Goal: Use online tool/utility: Utilize a website feature to perform a specific function

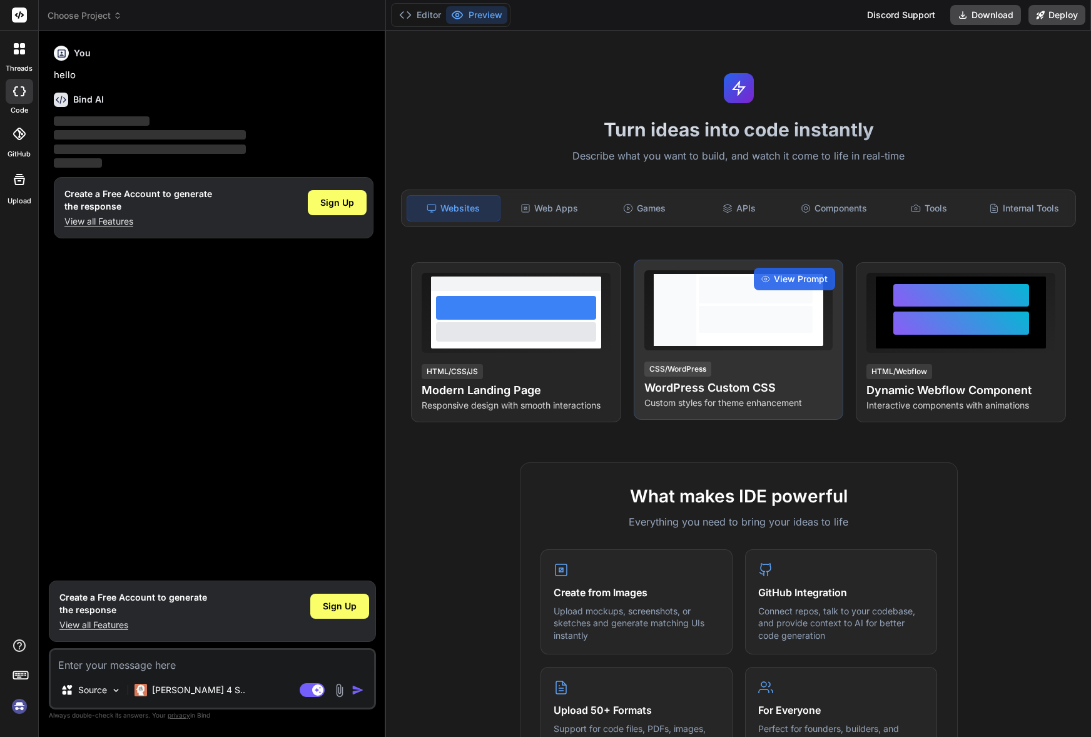
click at [698, 324] on div at bounding box center [755, 310] width 119 height 72
click at [796, 279] on span "View Prompt" at bounding box center [801, 279] width 54 height 13
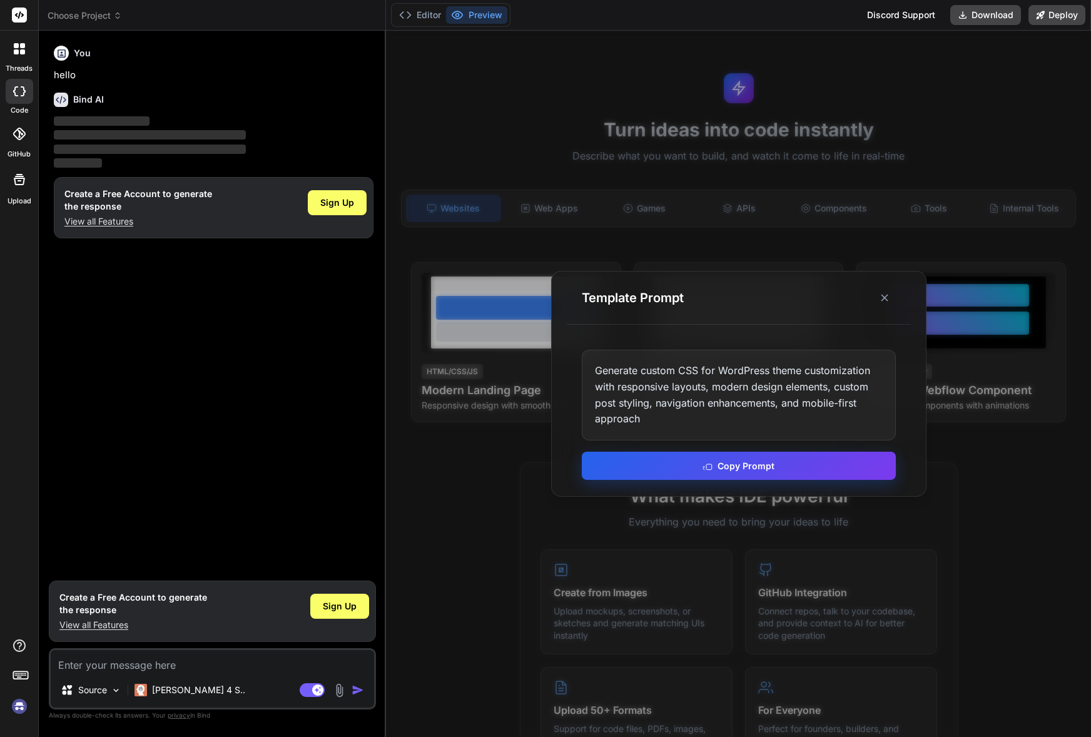
click at [738, 469] on button "Copy Prompt" at bounding box center [739, 466] width 314 height 28
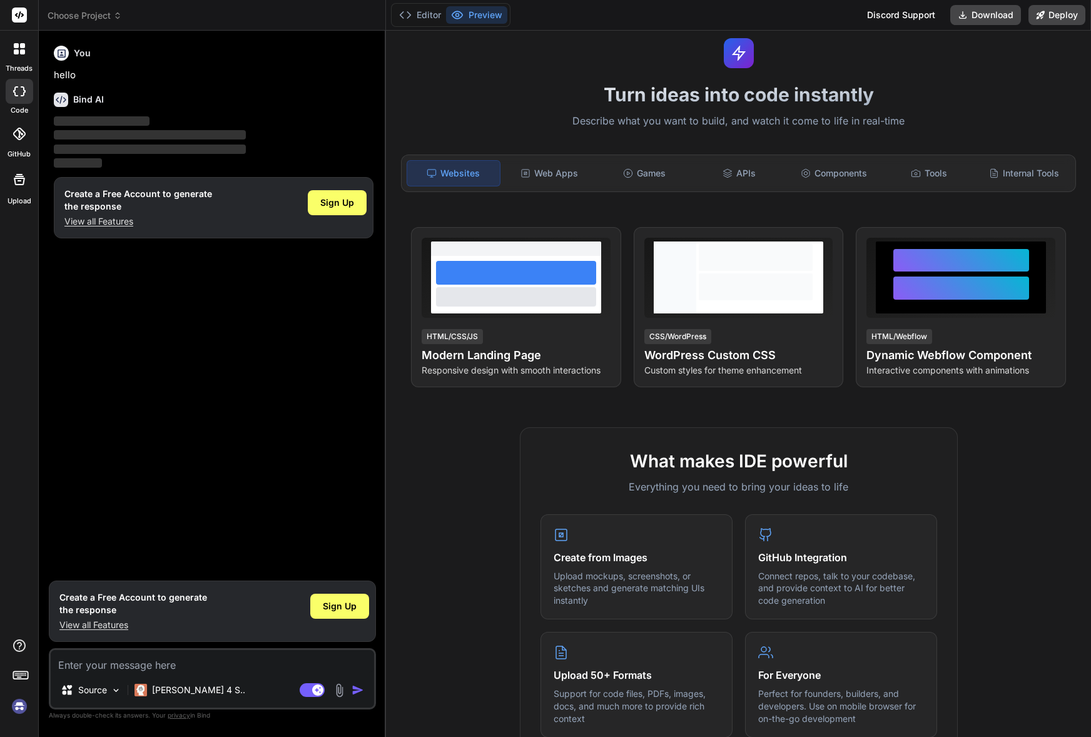
scroll to position [36, 0]
click at [333, 201] on span "Sign Up" at bounding box center [337, 202] width 34 height 13
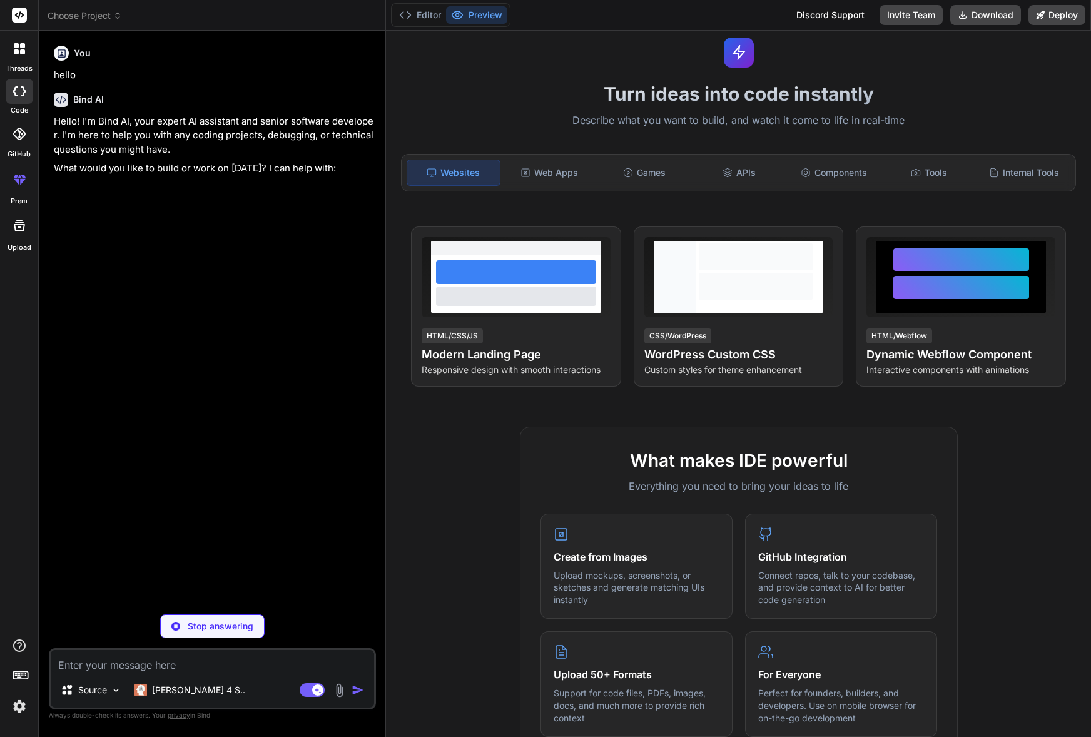
click at [88, 666] on textarea at bounding box center [212, 661] width 323 height 23
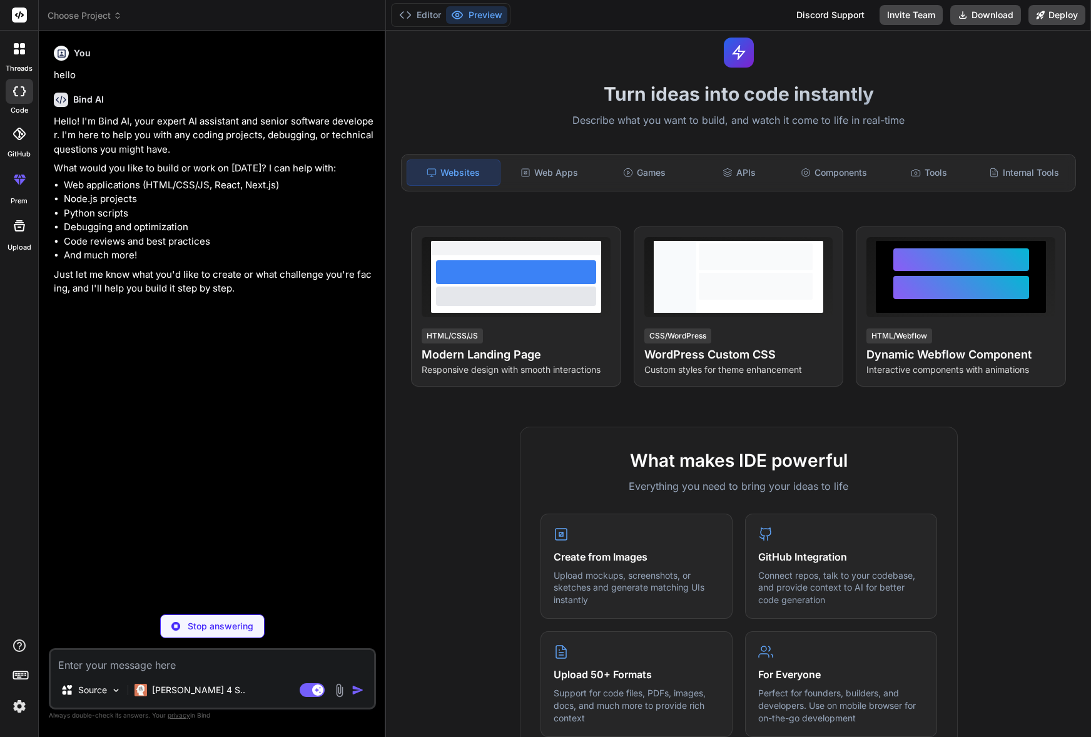
type textarea "x"
paste textarea "Generate custom CSS for WordPress theme customization with responsive layouts, …"
type textarea "Generate custom CSS for WordPress theme customization with responsive layouts, …"
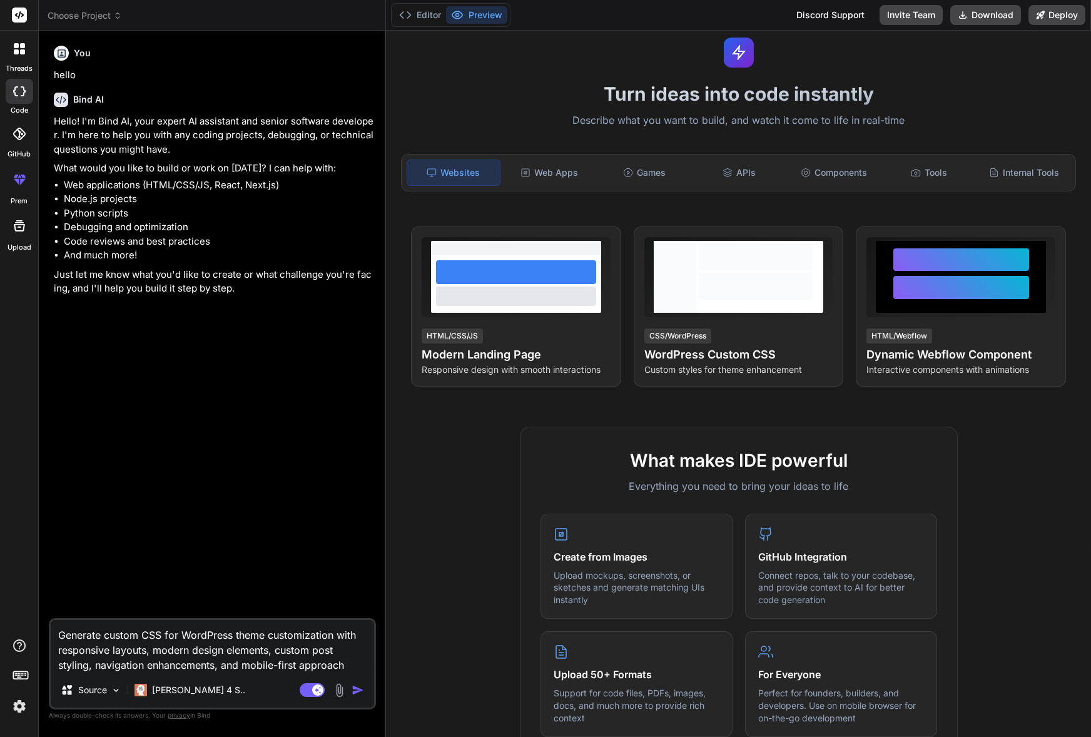
type textarea "x"
type textarea "Generate custom CSS for WordPress theme customization with responsive layouts, …"
click at [358, 693] on img "button" at bounding box center [358, 690] width 13 height 13
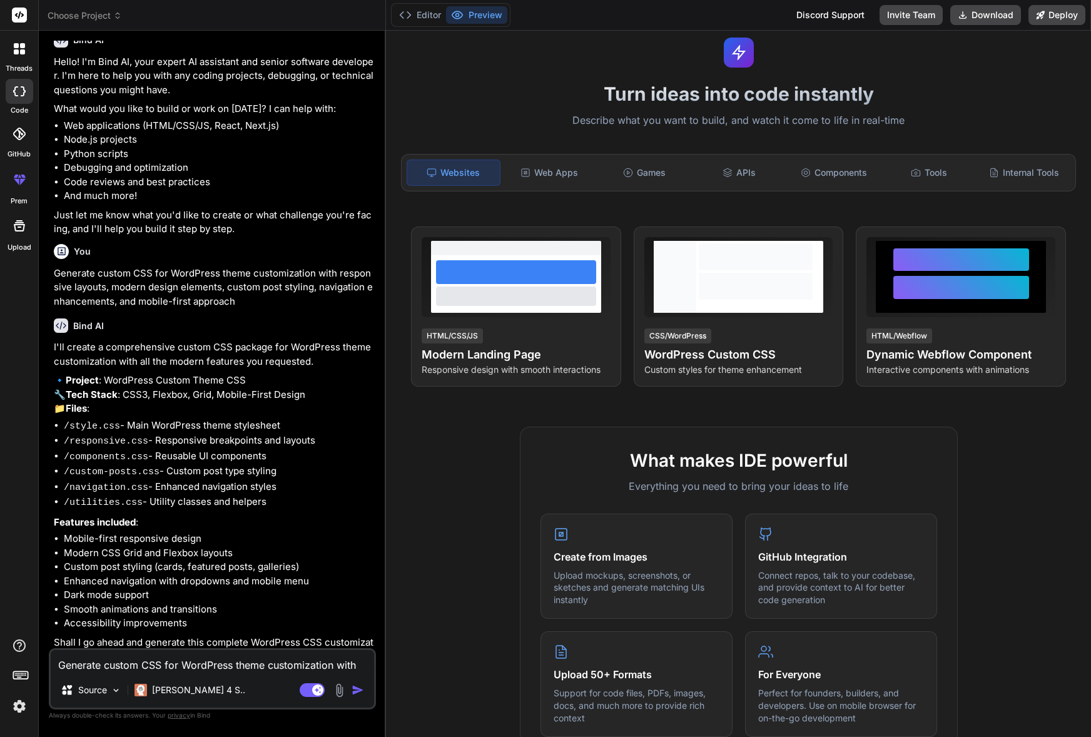
scroll to position [98, 0]
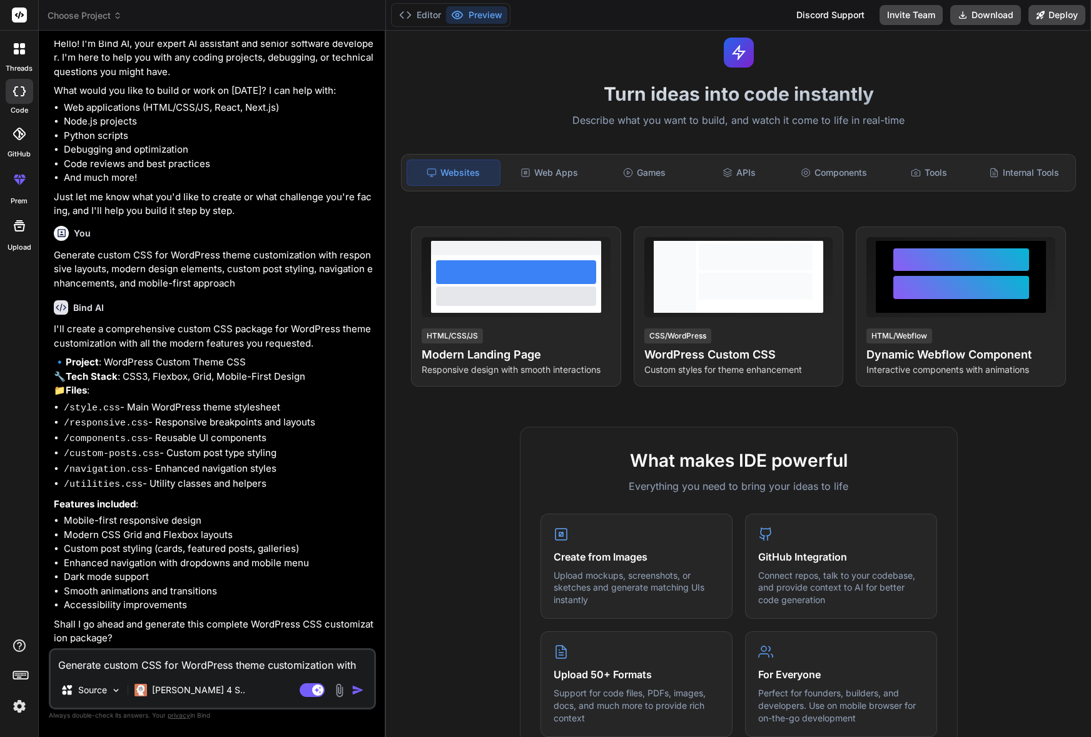
type textarea "x"
click at [104, 661] on textarea "Generate custom CSS for WordPress theme customization with responsive layouts, …" at bounding box center [212, 661] width 323 height 23
type textarea "y"
type textarea "x"
type textarea "ye"
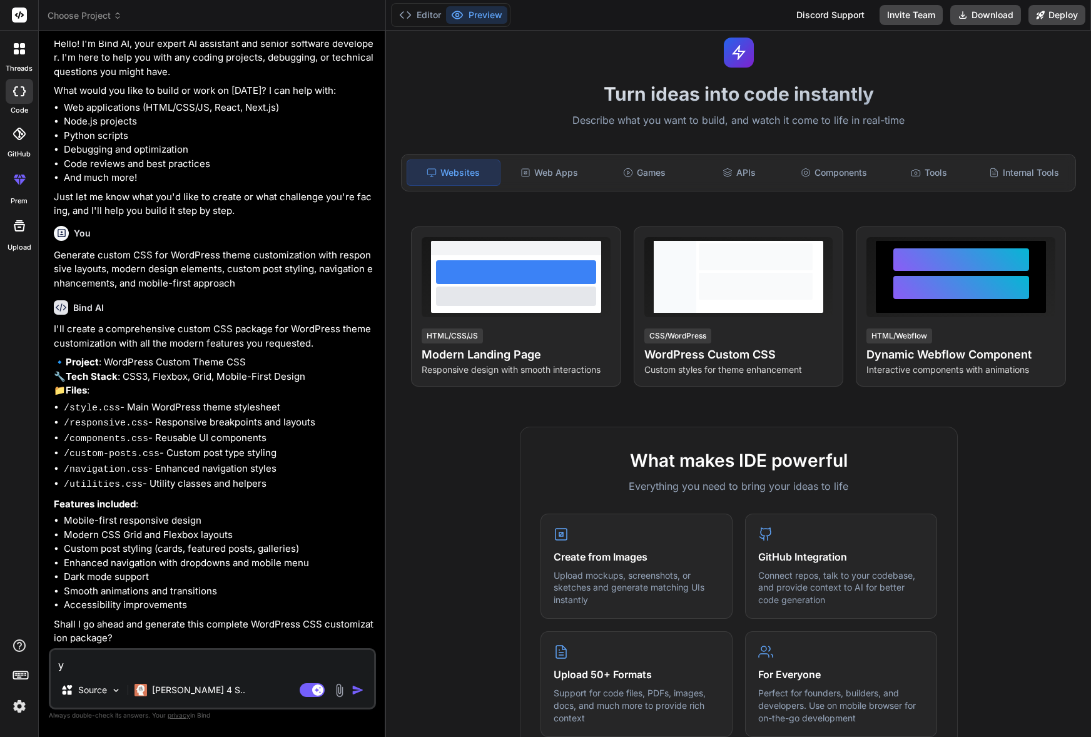
type textarea "x"
type textarea "yes"
type textarea "x"
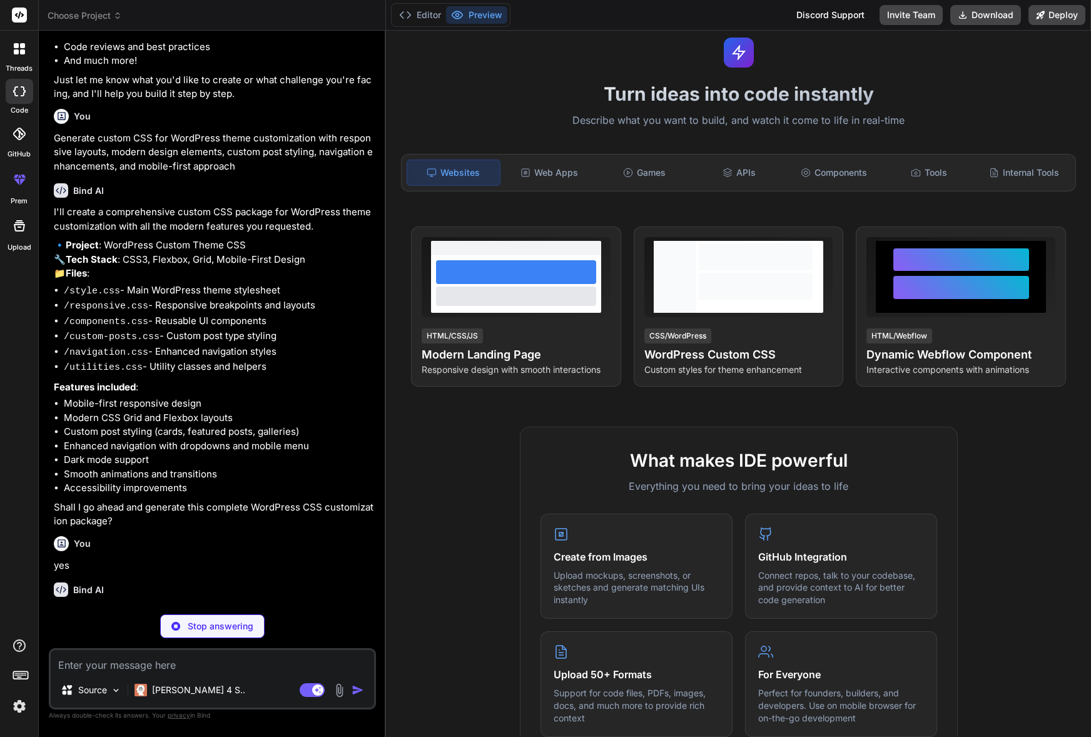
scroll to position [228, 0]
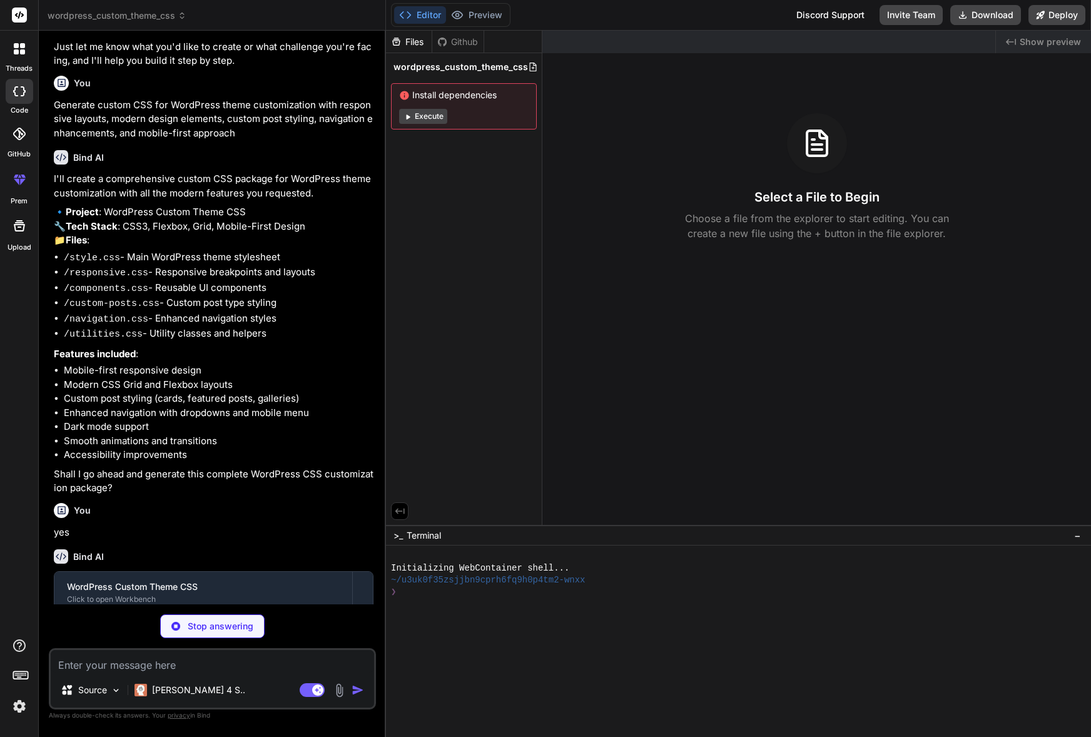
click at [425, 118] on button "Execute" at bounding box center [423, 116] width 48 height 15
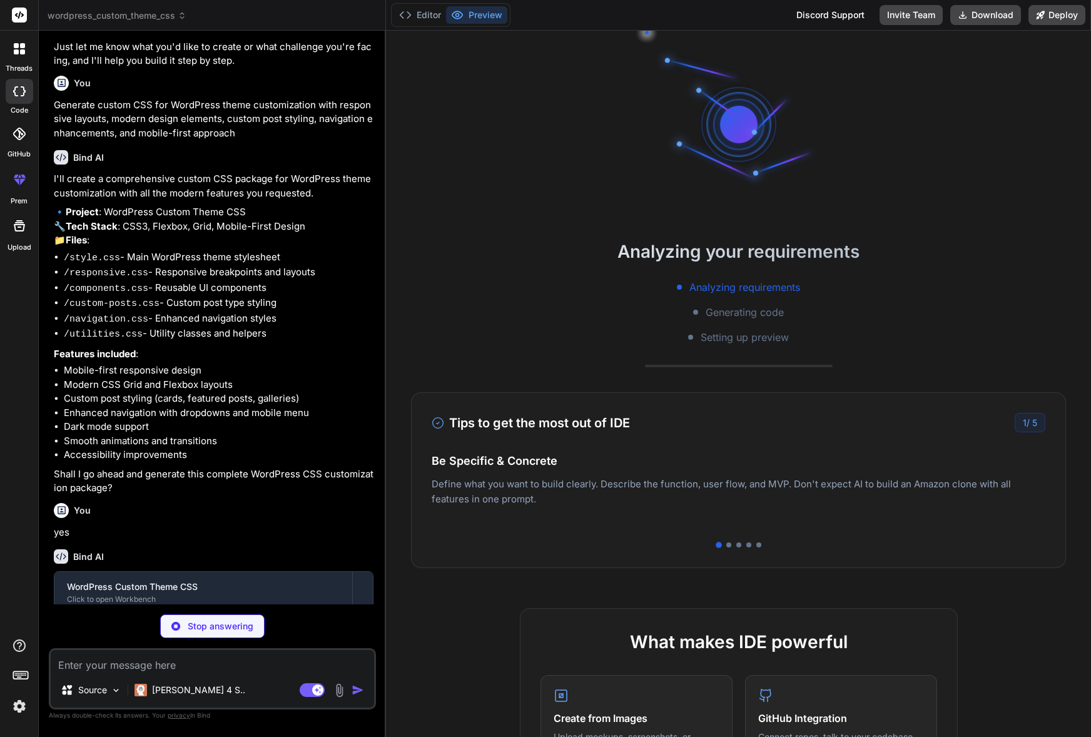
scroll to position [48, 0]
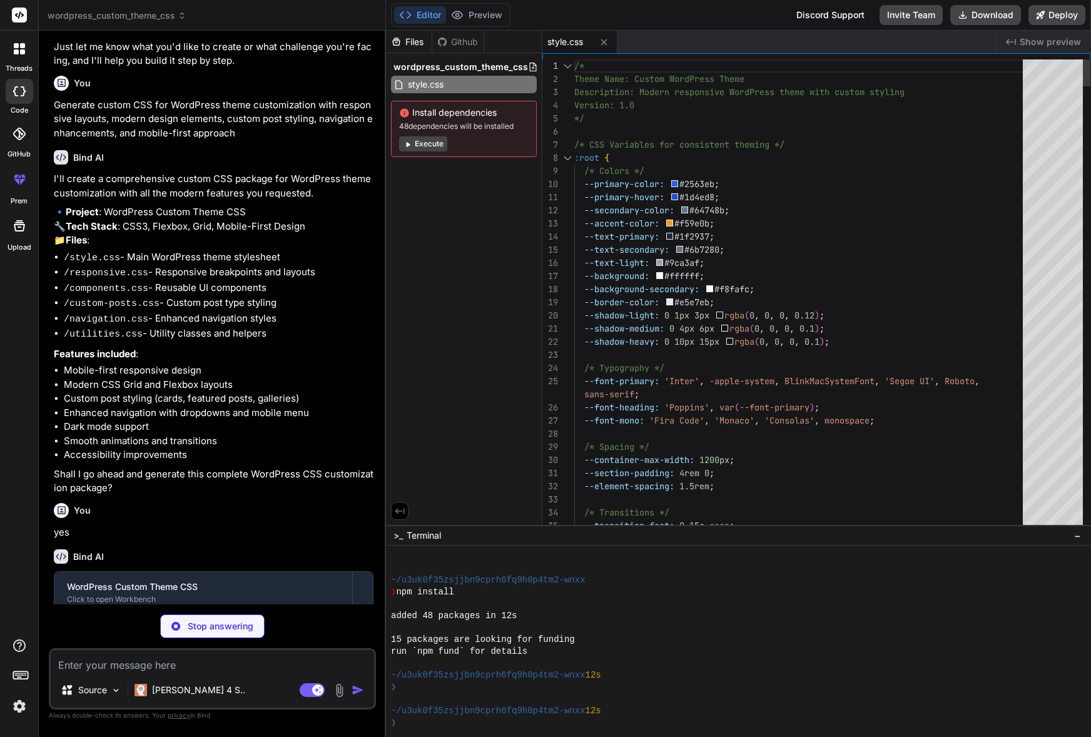
type textarea "x"
type textarea ".hide-desktop { display: none; } .show-desktop { display: block; } .hide-tablet…"
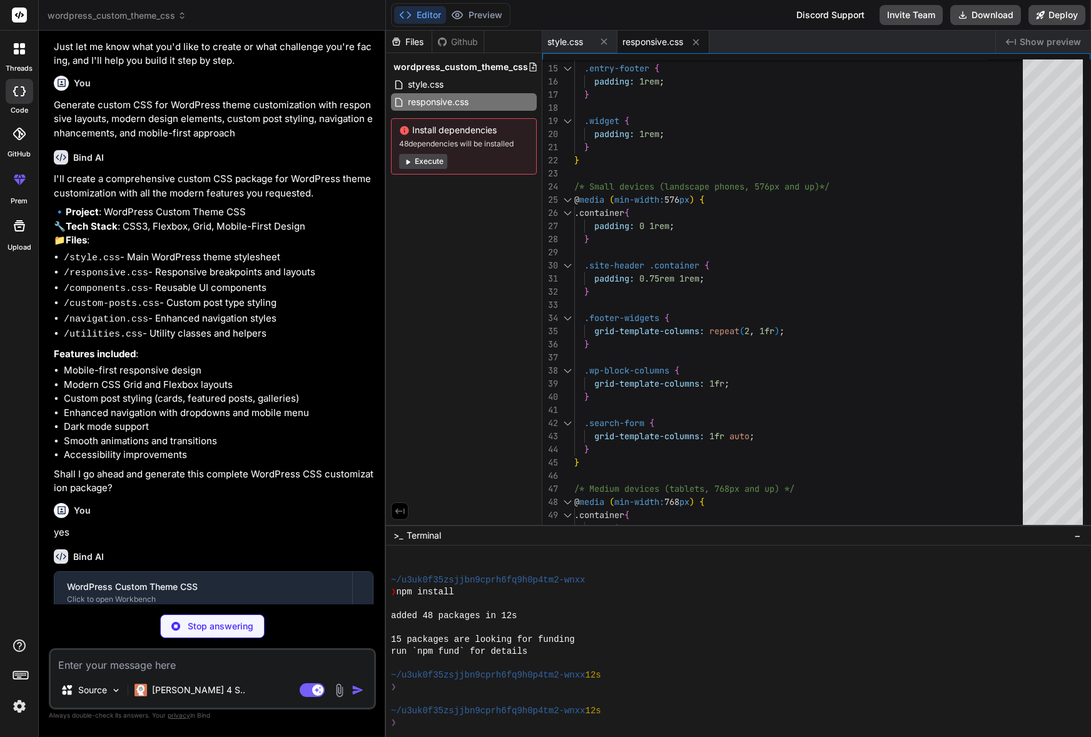
click at [424, 163] on button "Execute" at bounding box center [423, 161] width 48 height 15
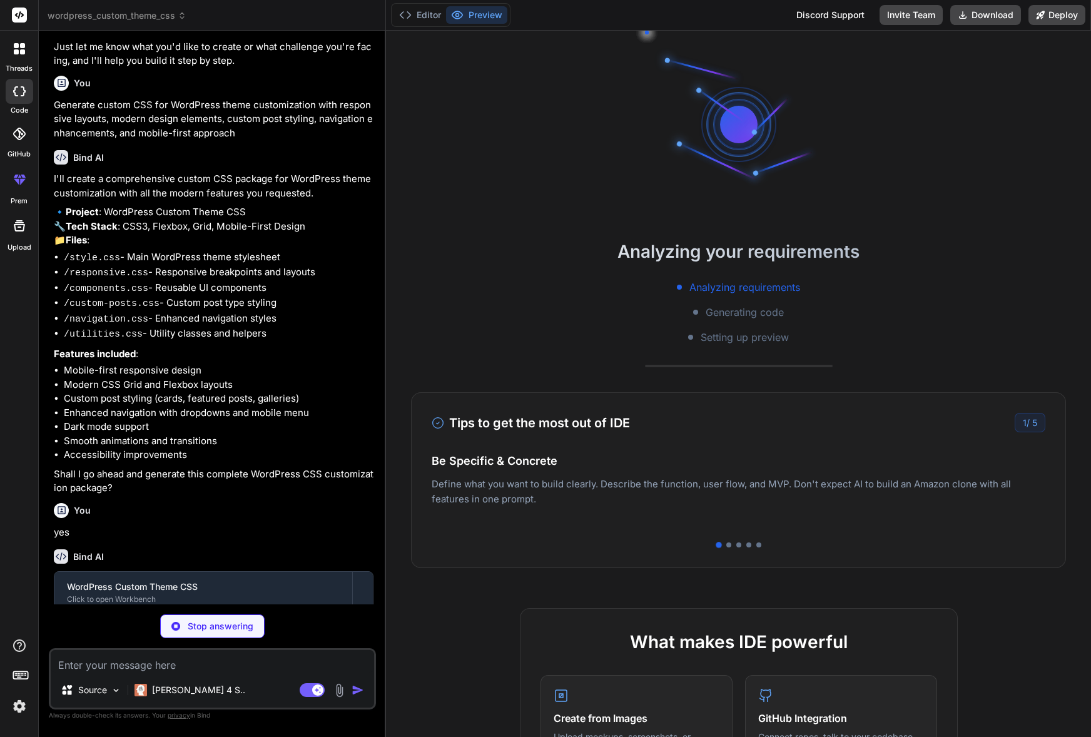
scroll to position [226, 0]
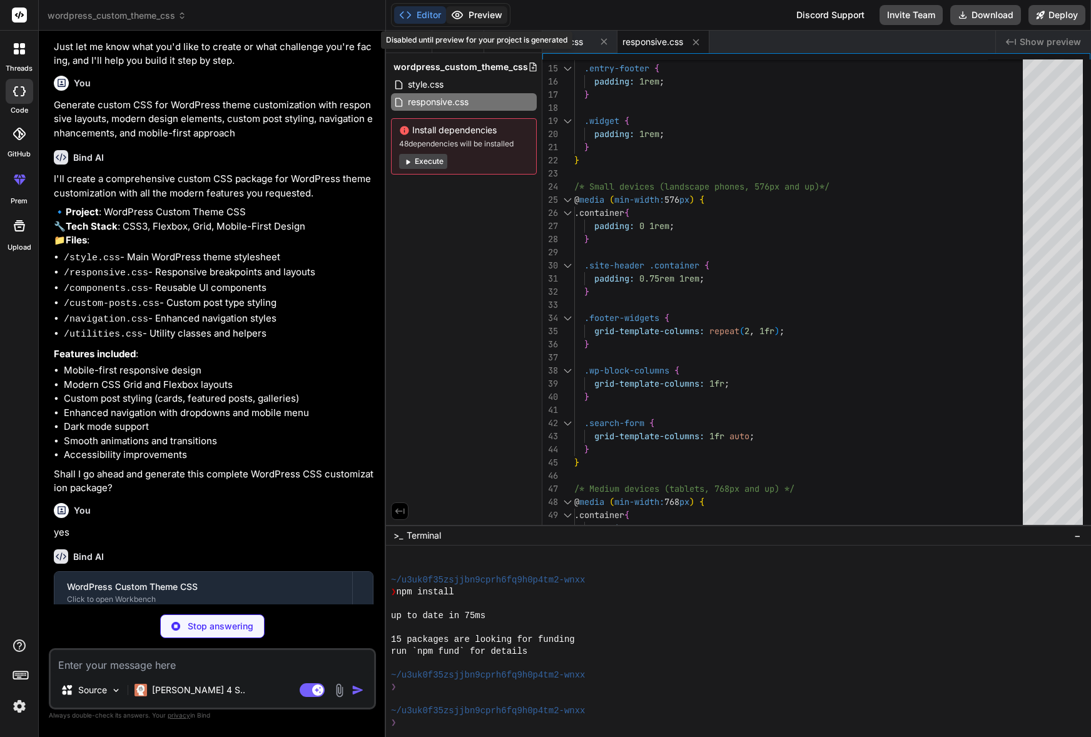
type textarea "x"
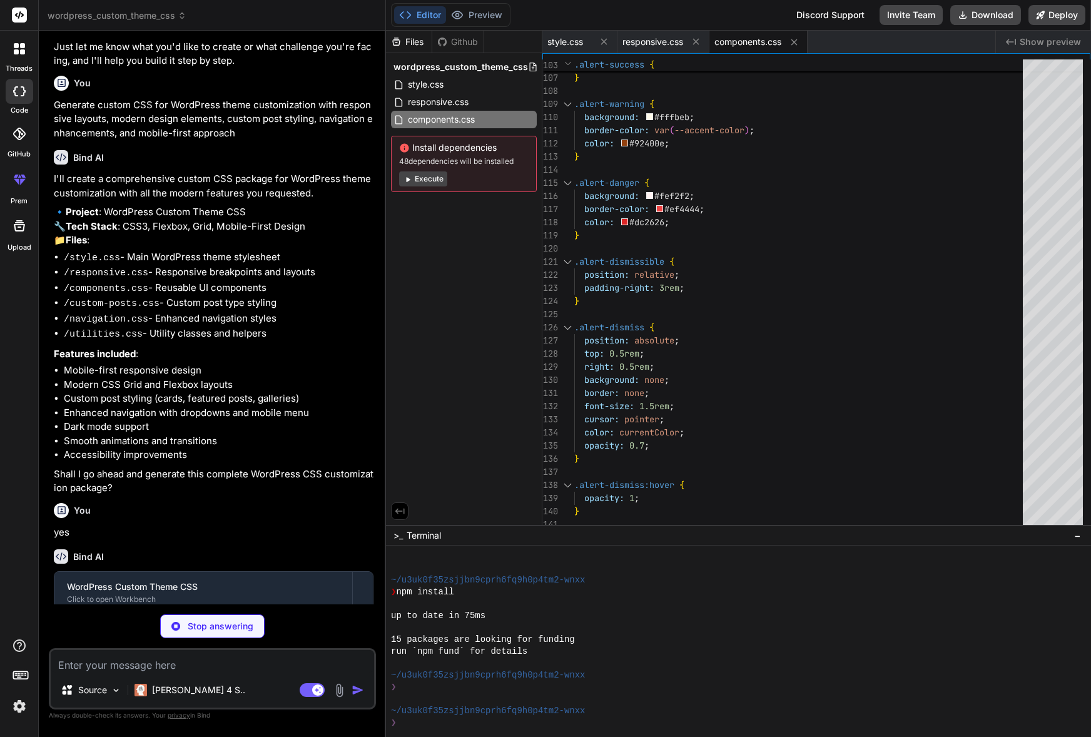
click at [415, 180] on button "Execute" at bounding box center [423, 178] width 48 height 15
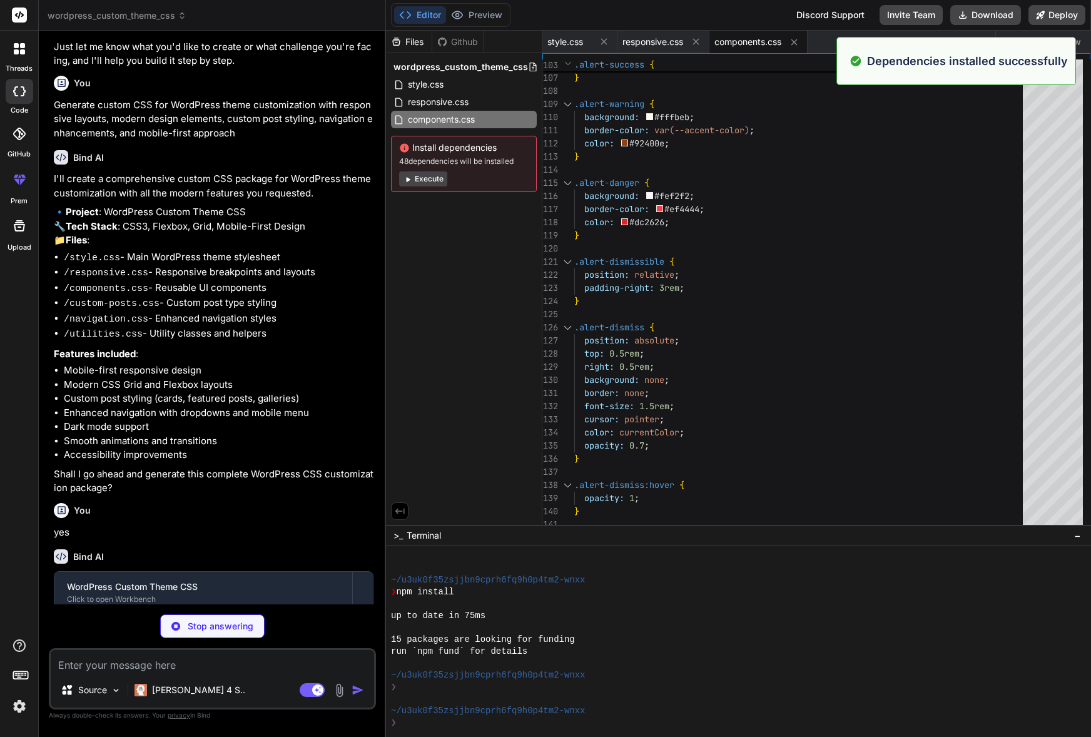
scroll to position [404, 0]
type textarea "x"
type textarea "max-width: 600px; margin: 0 auto; }"
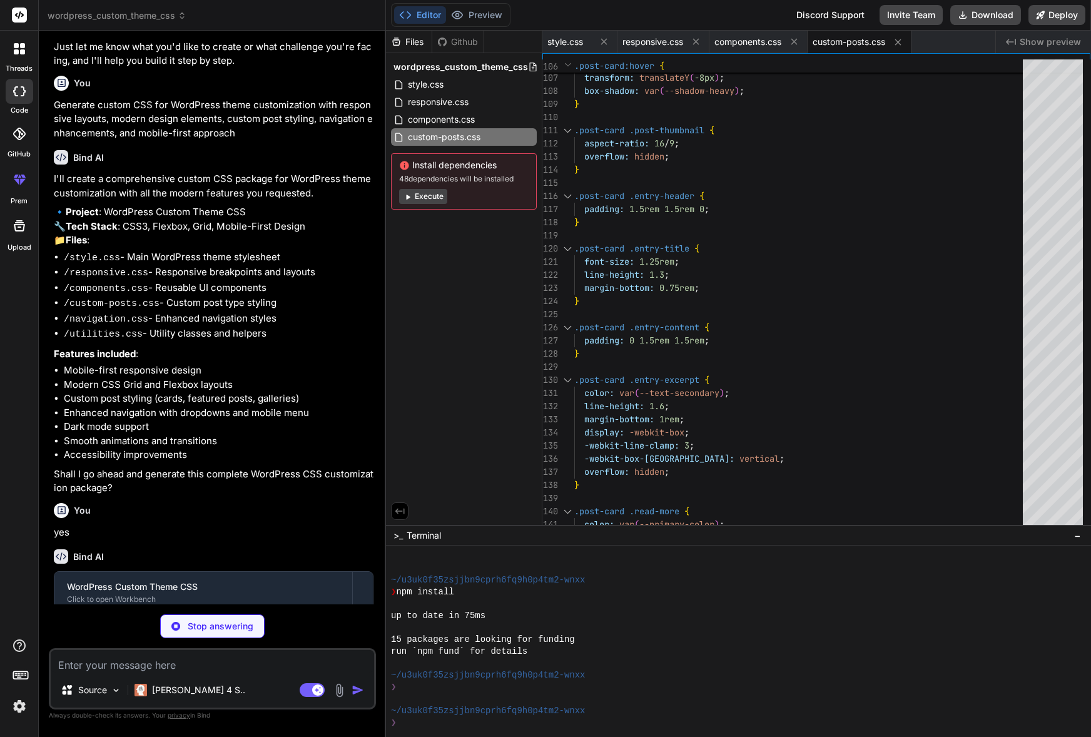
click at [432, 198] on button "Execute" at bounding box center [423, 196] width 48 height 15
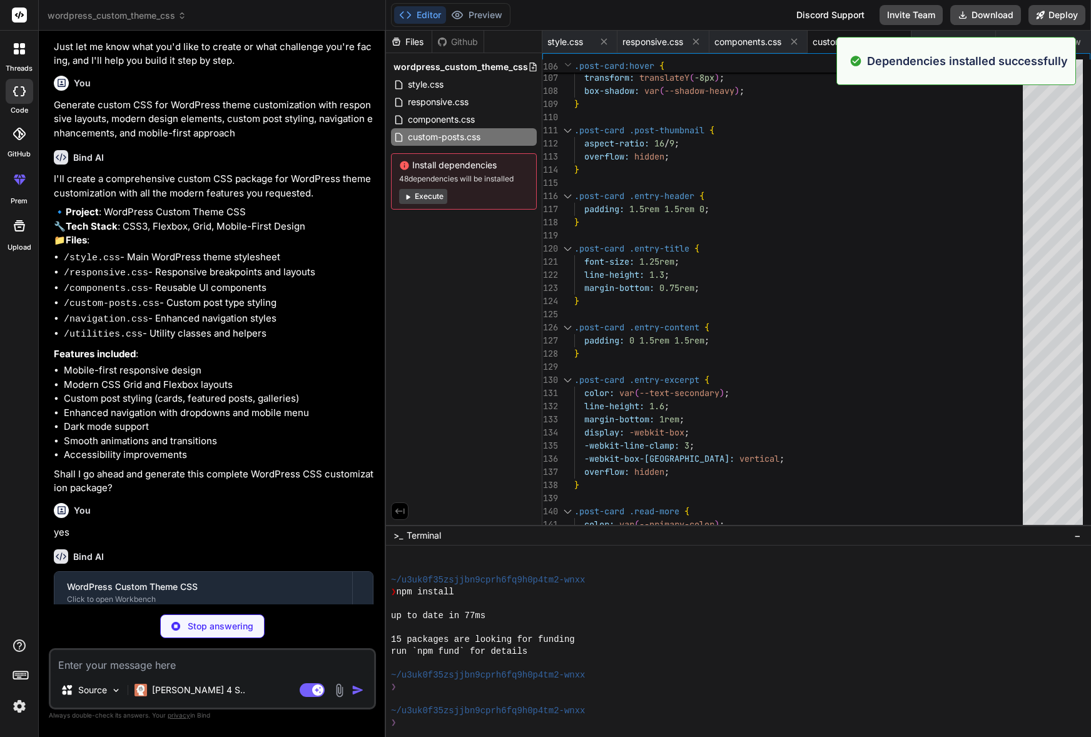
scroll to position [583, 0]
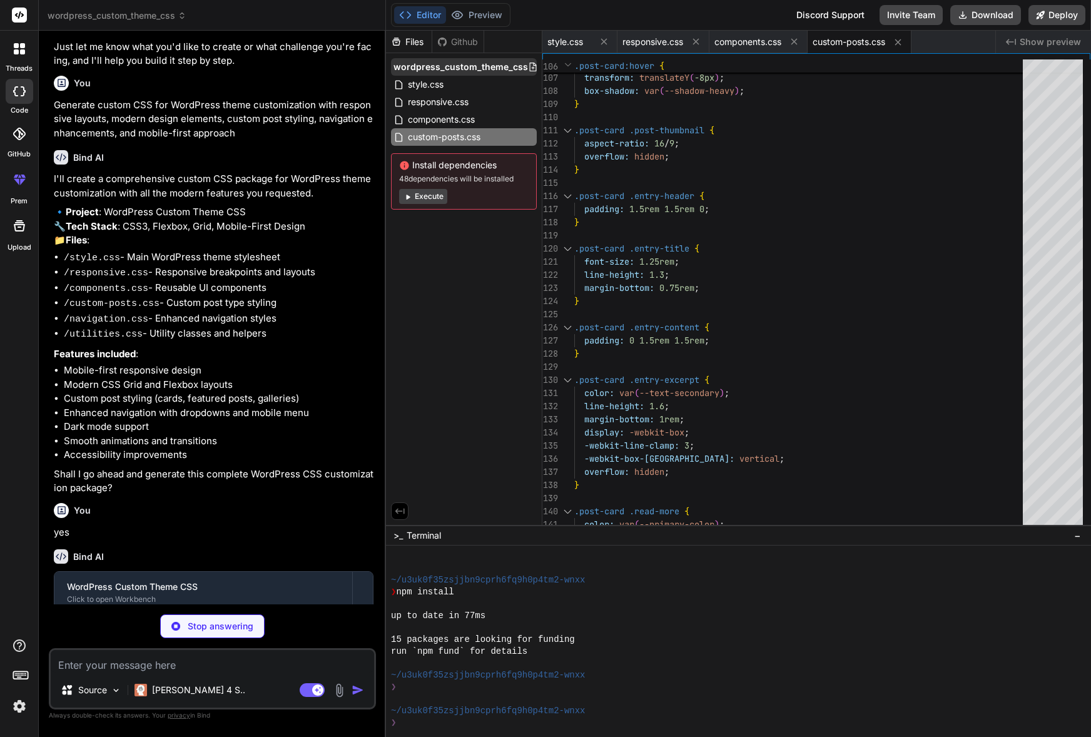
click at [484, 69] on span "wordpress_custom_theme_css" at bounding box center [461, 67] width 135 height 13
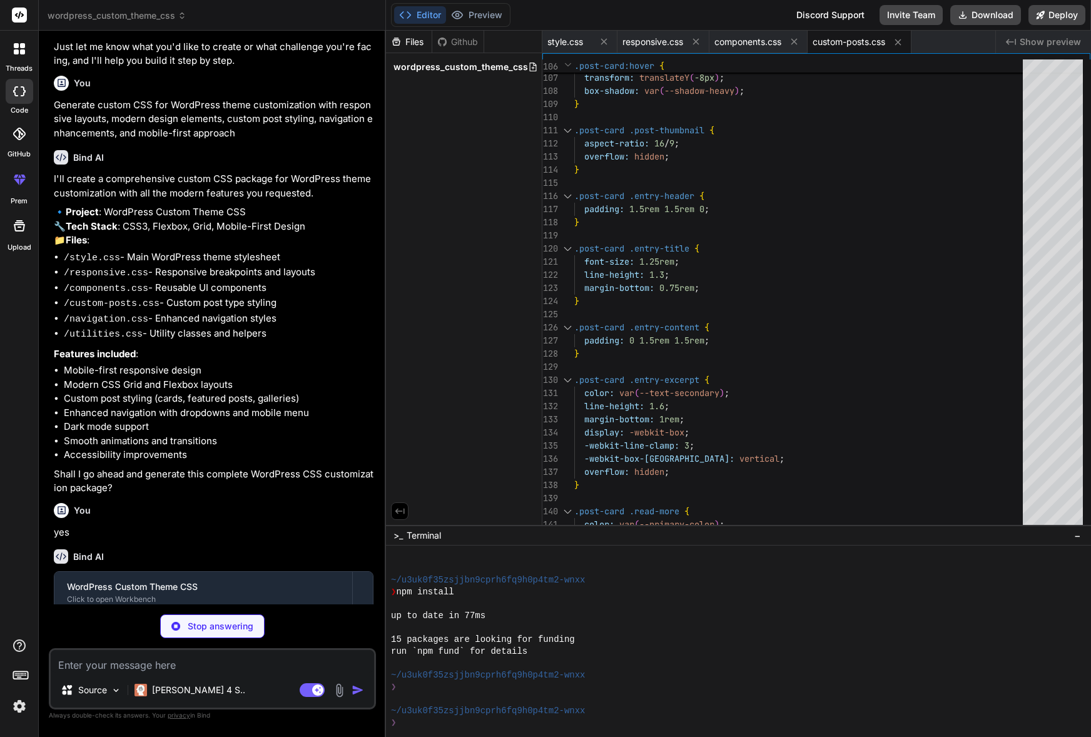
click at [484, 69] on span "wordpress_custom_theme_css" at bounding box center [461, 67] width 135 height 13
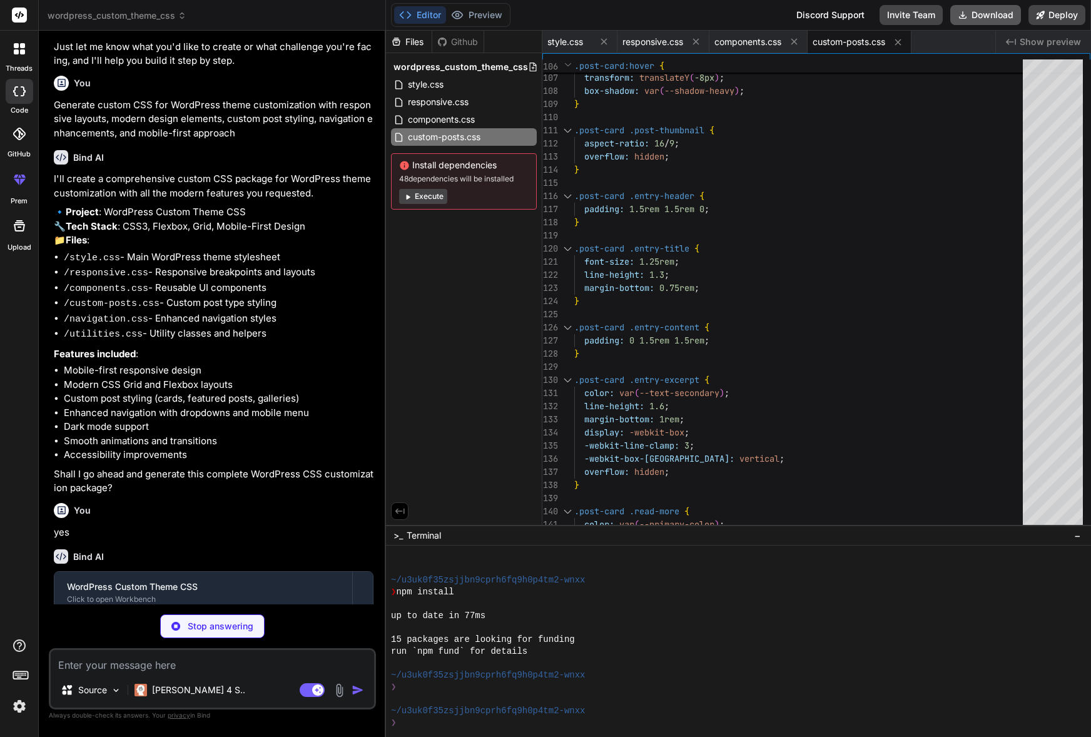
click at [997, 18] on button "Download" at bounding box center [985, 15] width 71 height 20
click at [6, 34] on div "threads" at bounding box center [19, 52] width 38 height 43
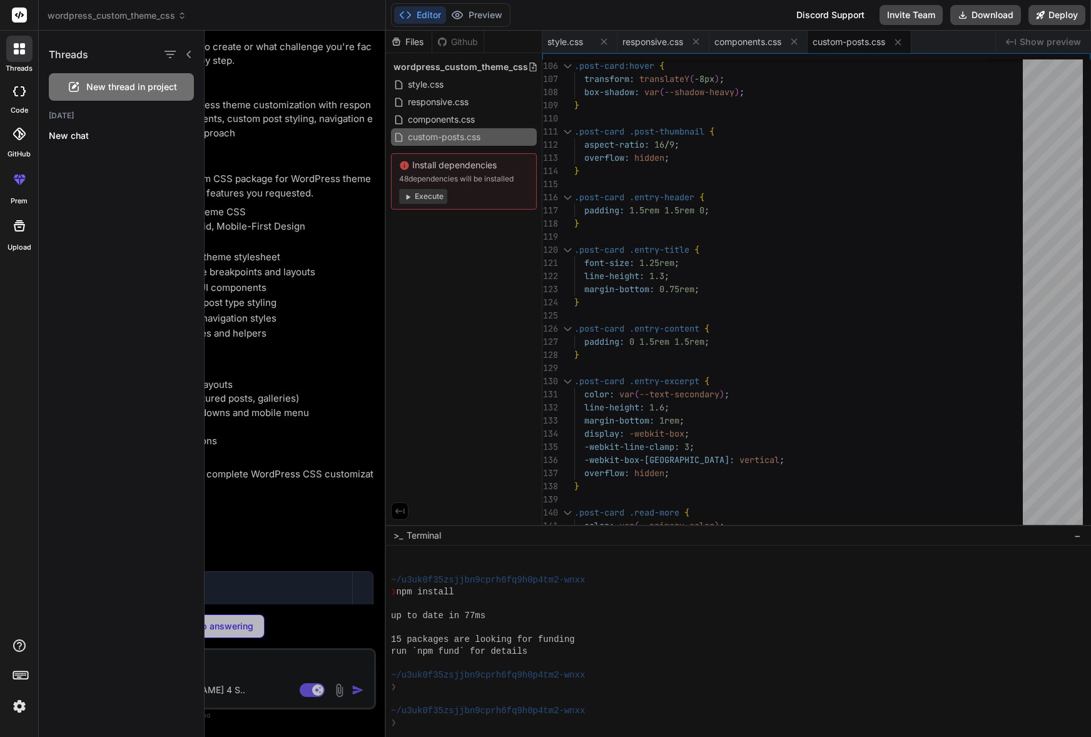
drag, startPoint x: 13, startPoint y: 39, endPoint x: 18, endPoint y: 55, distance: 17.0
click at [13, 41] on div at bounding box center [19, 49] width 26 height 26
click at [94, 566] on div "Threads New thread in project [DATE] New chat" at bounding box center [122, 384] width 166 height 706
click at [81, 9] on span "wordpress_custom_theme_css" at bounding box center [117, 15] width 139 height 13
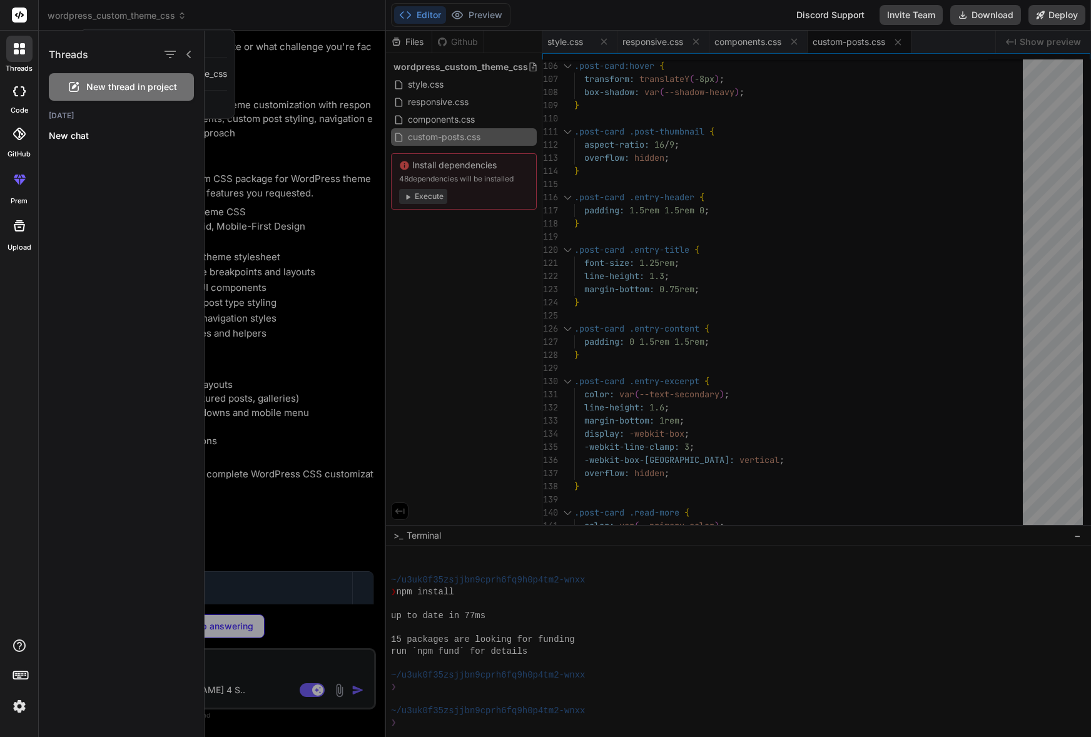
type textarea "x"
type textarea "}"
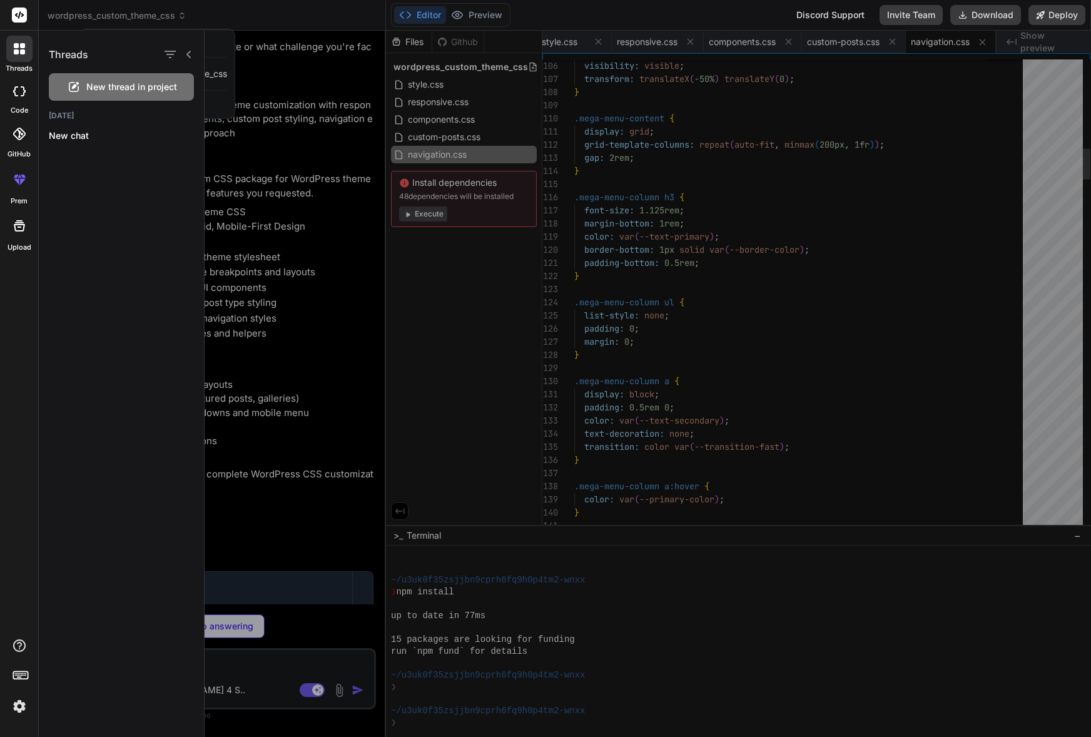
click at [20, 15] on rect at bounding box center [19, 15] width 15 height 15
type textarea "x"
type textarea "margin: 0 !important; overflow: visible !important; clip: auto !important; whit…"
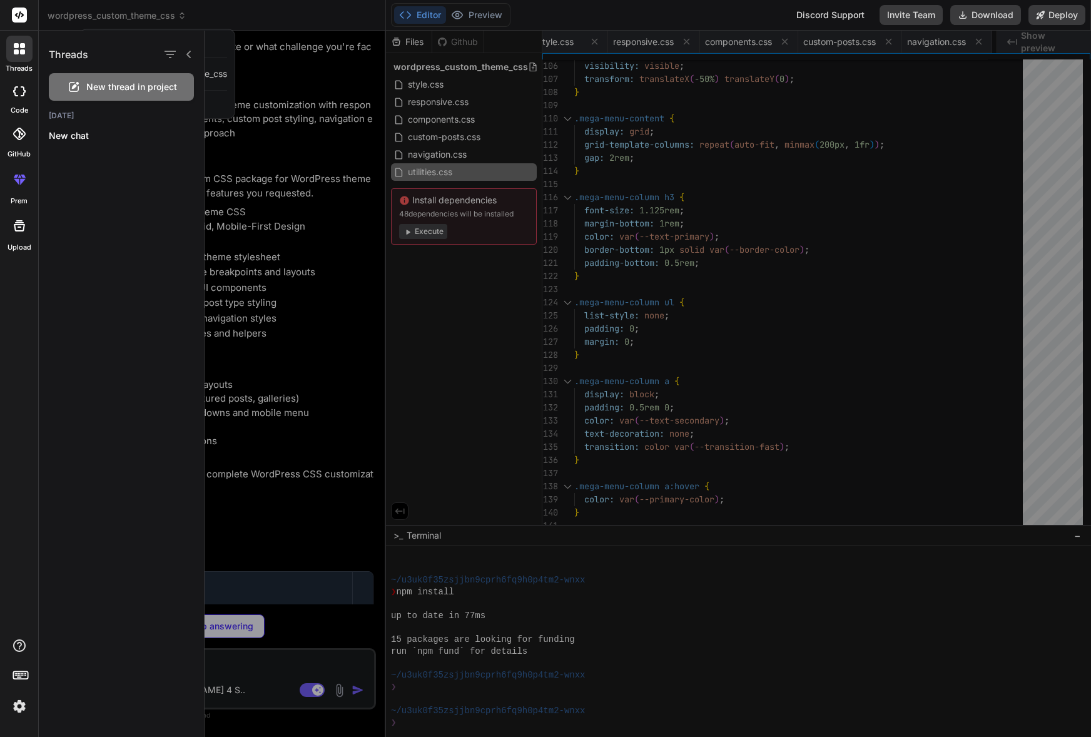
type textarea "x"
type textarea ""devDependencies": {}, "author": "Bind AI", "license": "MIT" }"
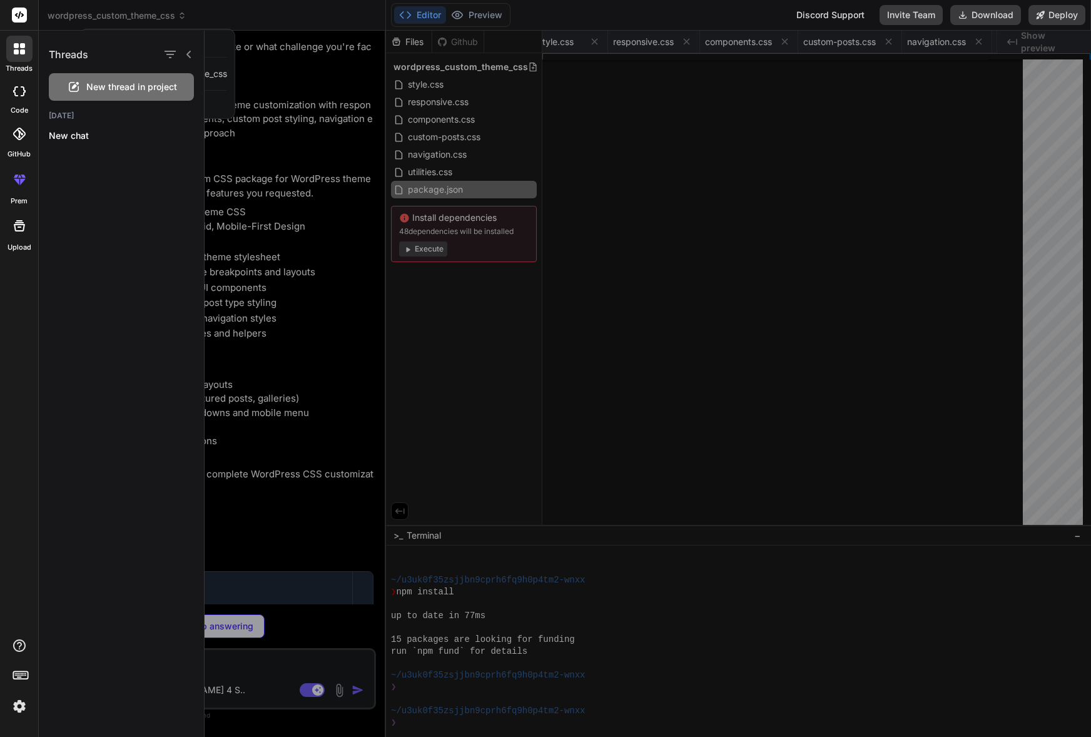
type textarea "x"
type textarea "{ const nav = document.querySelector('.main-navigation'); nav.style.display = n…"
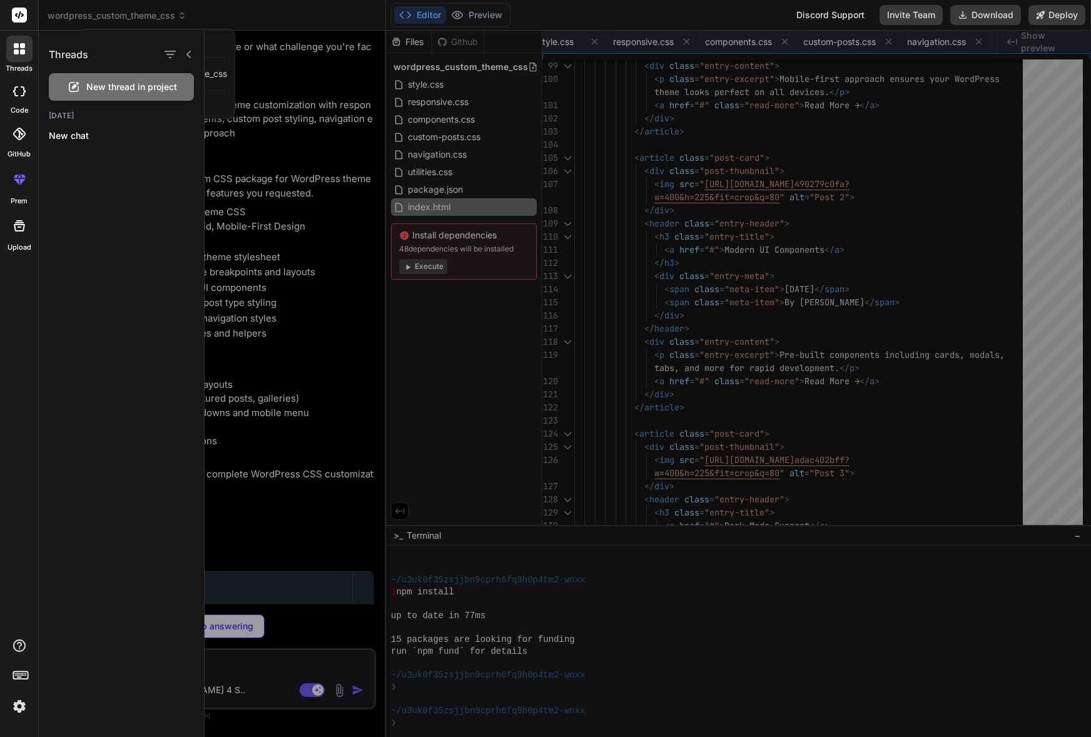
scroll to position [0, 248]
type textarea "x"
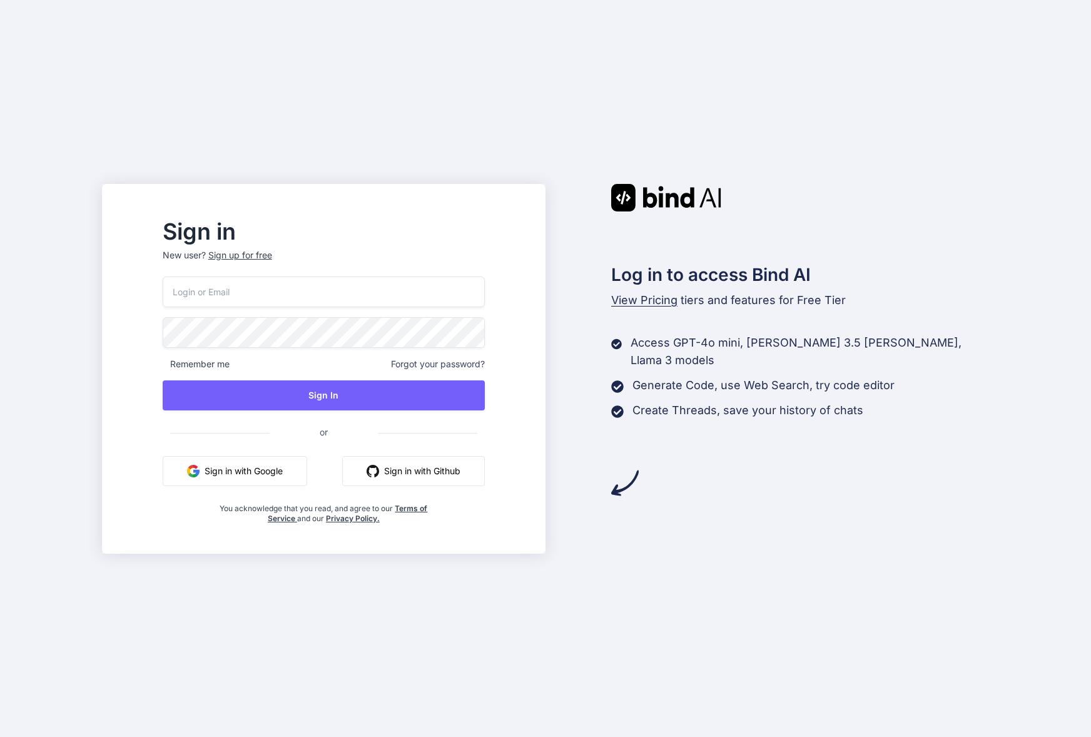
click at [260, 465] on button "Sign in with Google" at bounding box center [235, 471] width 145 height 30
